Goal: Answer question/provide support: Share knowledge or assist other users

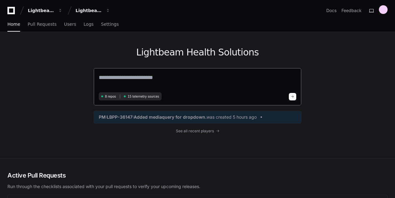
click at [125, 79] on textarea at bounding box center [197, 81] width 197 height 17
click at [201, 130] on span "See all recent players" at bounding box center [195, 130] width 38 height 5
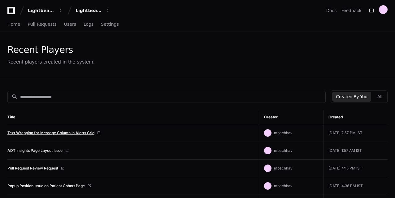
click at [78, 133] on link "Text Wrapping for Message Column in Alerts Grid" at bounding box center [50, 132] width 87 height 5
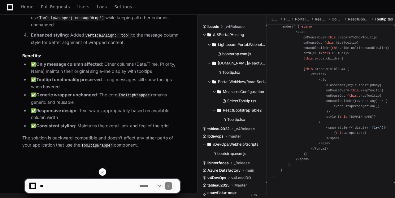
scroll to position [3543, 0]
click at [76, 190] on textarea at bounding box center [88, 186] width 99 height 14
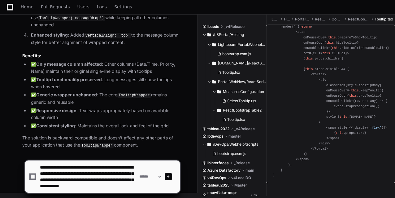
scroll to position [12, 0]
paste textarea
paste textarea "**********"
type textarea "**********"
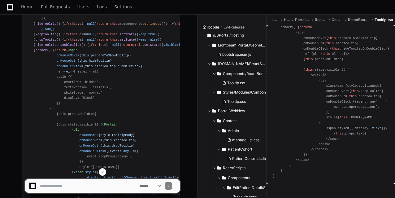
scroll to position [4401, 0]
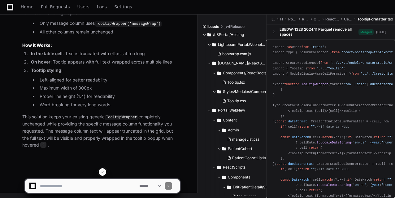
scroll to position [6075, 0]
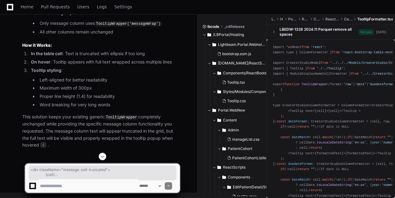
drag, startPoint x: 45, startPoint y: 76, endPoint x: 66, endPoint y: 85, distance: 23.0
copy span "< div className = "message-cell-truncated" > {cell} </ div >"
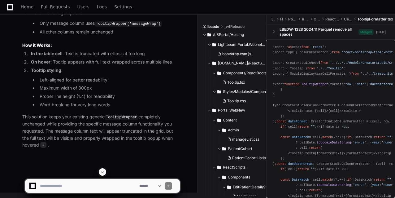
scroll to position [6206, 0]
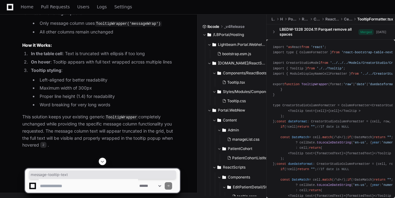
drag, startPoint x: 51, startPoint y: 49, endPoint x: 86, endPoint y: 48, distance: 35.0
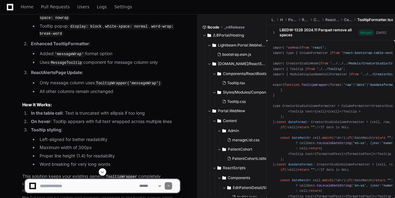
scroll to position [0, 0]
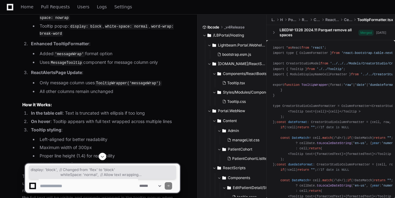
drag, startPoint x: 80, startPoint y: 77, endPoint x: 111, endPoint y: 97, distance: 36.5
copy span "display: ' block ', // Changed from ' flex ' to ' block ' whiteSpace: ' normal …"
click at [95, 184] on textarea at bounding box center [88, 186] width 99 height 14
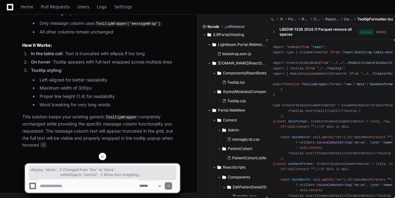
scroll to position [6166, 0]
drag, startPoint x: 32, startPoint y: 48, endPoint x: 62, endPoint y: 70, distance: 37.8
copy div "overflow : hidden; text-overflow : ellipsis; white-space : nowrap; max-width : …"
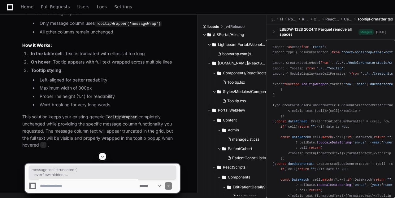
drag, startPoint x: 30, startPoint y: 144, endPoint x: 23, endPoint y: 113, distance: 32.0
copy div ".message-cell-truncated { overflow : hidden; text-overflow : ellipsis; white-sp…"
